Goal: Transaction & Acquisition: Purchase product/service

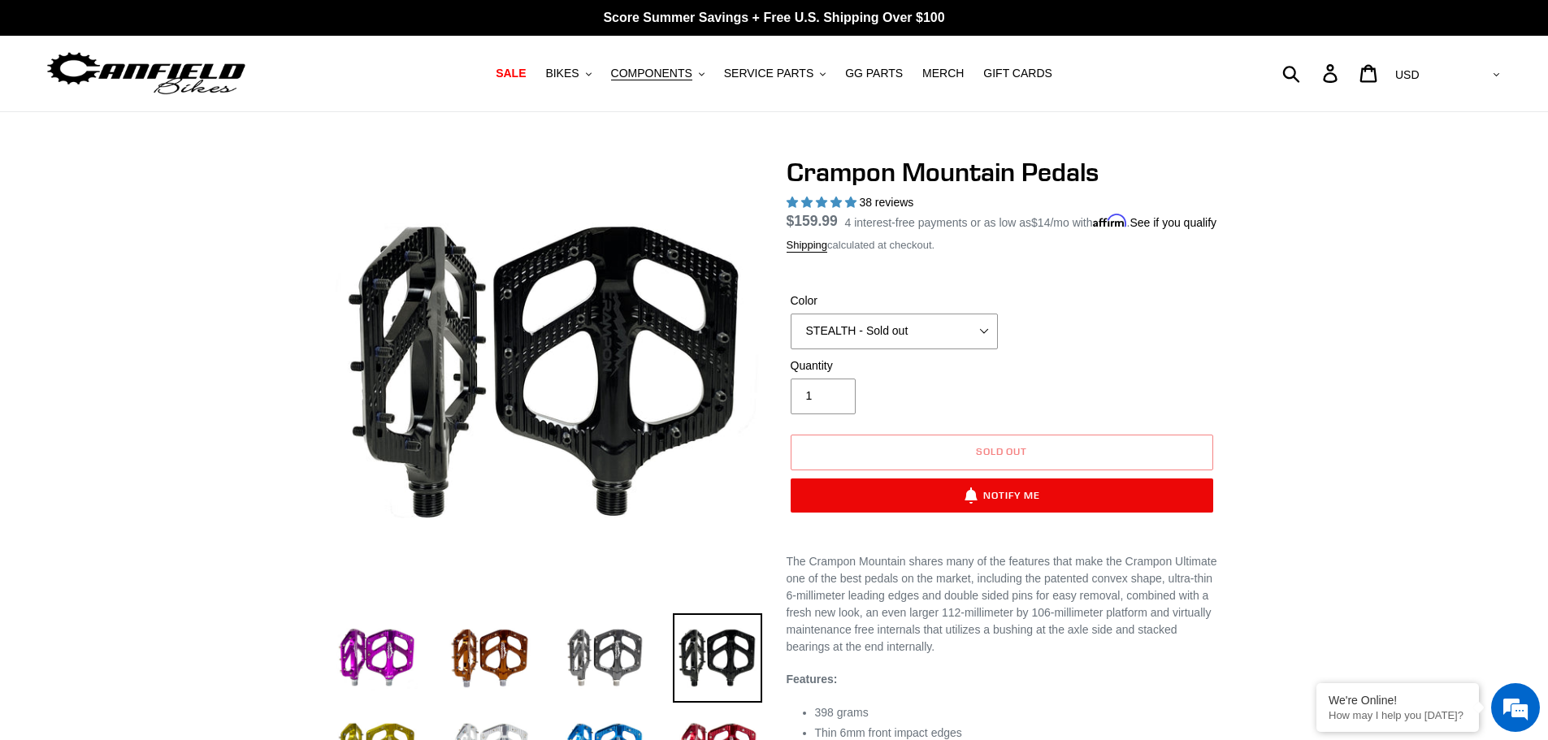
select select "highest-rating"
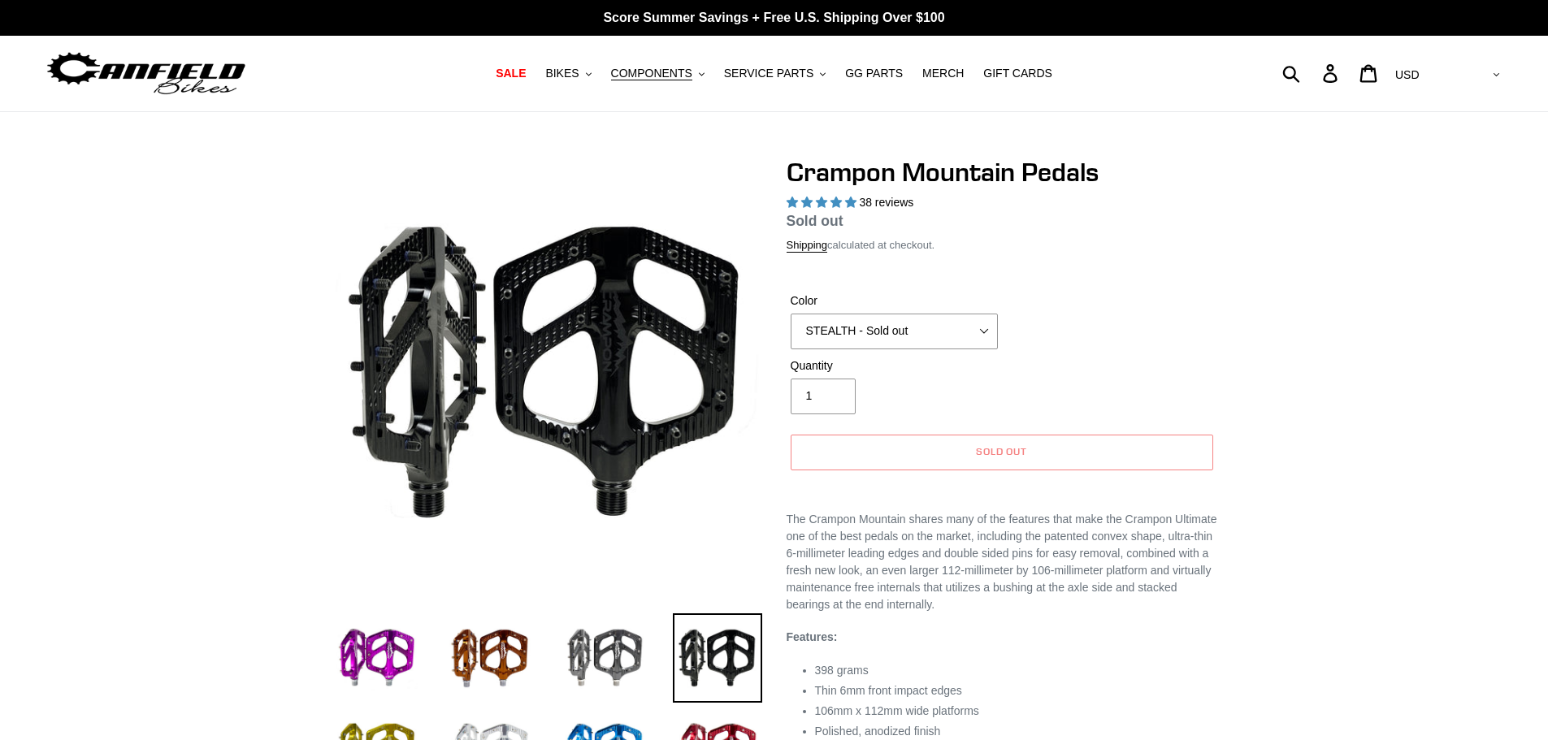
select select "highest-rating"
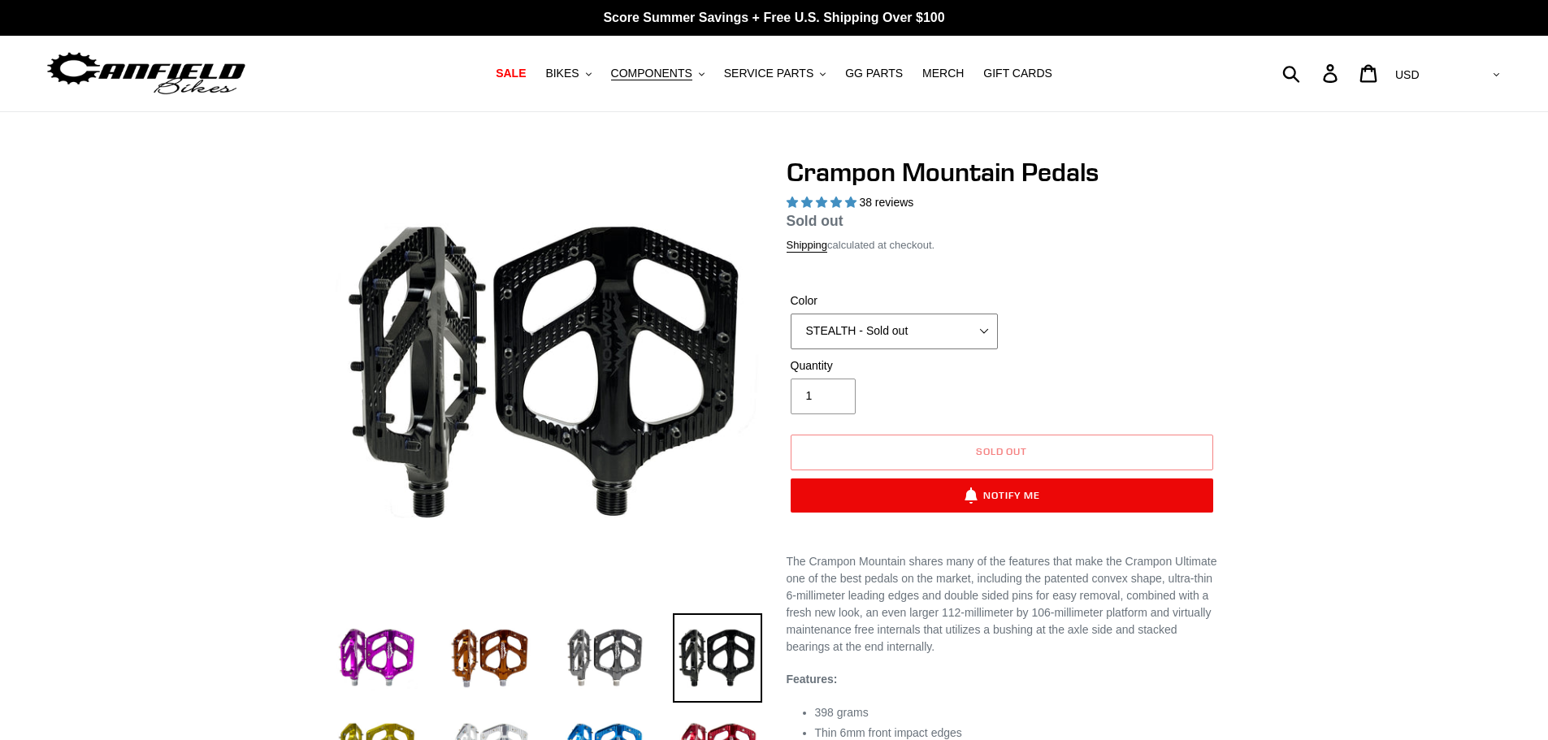
click at [920, 337] on select "GRAY BLACK STEALTH - Sold out POLISHED RED BLUE BAJA GOLD ORANGE PNW GREEN GOLD…" at bounding box center [893, 332] width 207 height 36
click at [790, 314] on select "GRAY BLACK STEALTH - Sold out POLISHED RED BLUE BAJA GOLD ORANGE PNW GREEN GOLD…" at bounding box center [893, 332] width 207 height 36
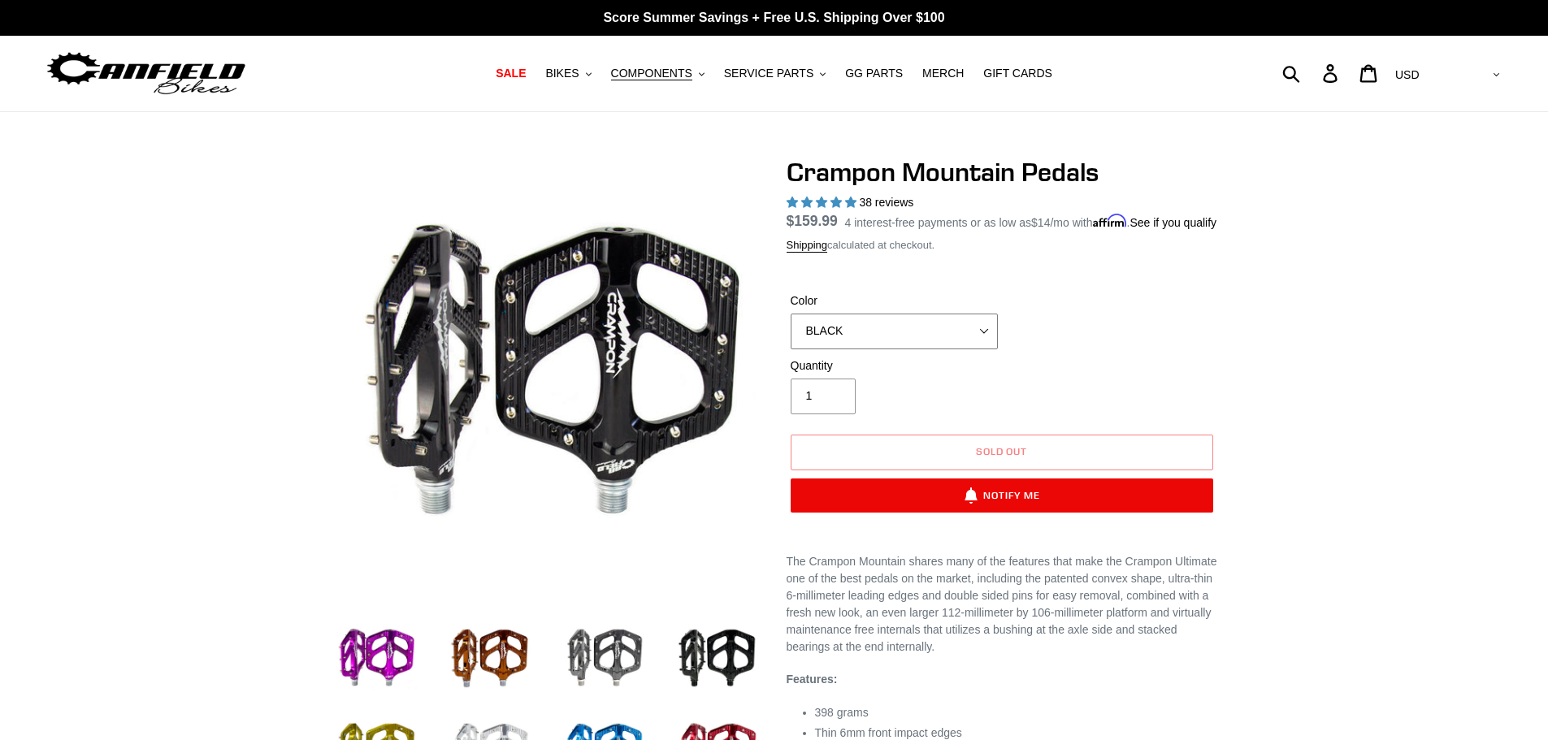
click at [923, 349] on select "GRAY BLACK STEALTH - Sold out POLISHED RED BLUE BAJA GOLD ORANGE PNW GREEN GOLD…" at bounding box center [893, 332] width 207 height 36
select select "STEALTH - Sold out"
click at [790, 332] on select "GRAY BLACK STEALTH - Sold out POLISHED RED BLUE BAJA GOLD ORANGE PNW GREEN GOLD…" at bounding box center [893, 332] width 207 height 36
click at [951, 414] on div "Quantity 1" at bounding box center [893, 385] width 215 height 57
